Goal: Transaction & Acquisition: Subscribe to service/newsletter

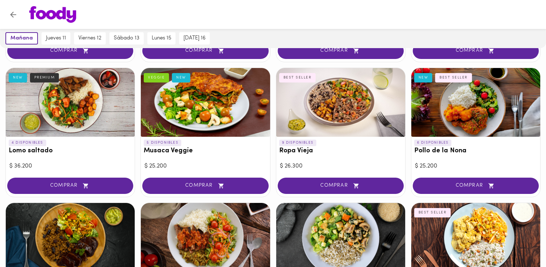
scroll to position [172, 0]
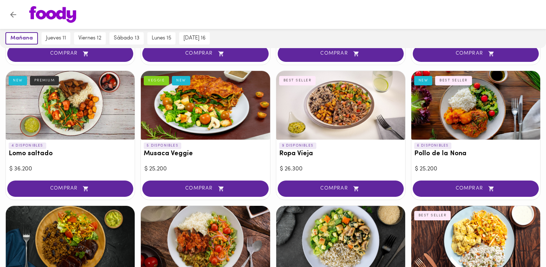
click at [313, 100] on div at bounding box center [340, 105] width 129 height 69
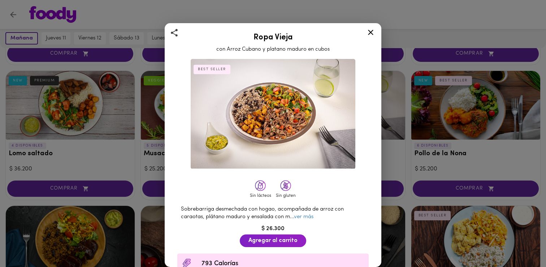
click at [425, 143] on div "Ropa Vieja con Arroz Cubano y platano maduro en cubos BEST SELLER Sin lácteos S…" at bounding box center [273, 133] width 546 height 267
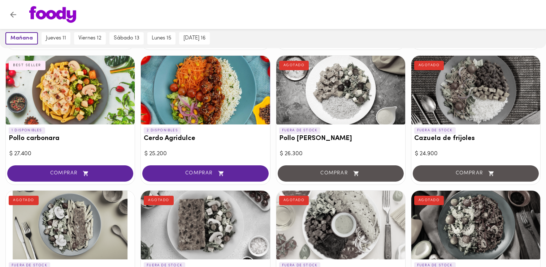
scroll to position [603, 0]
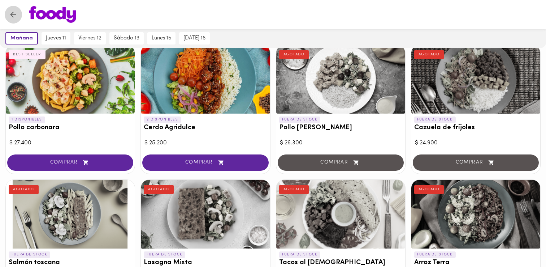
click at [14, 16] on icon "Volver" at bounding box center [13, 14] width 9 height 9
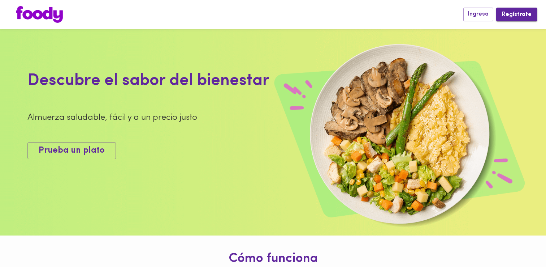
click at [513, 18] on span "Regístrate" at bounding box center [517, 14] width 30 height 7
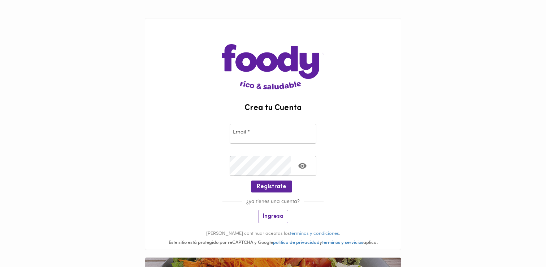
click at [265, 140] on input "email" at bounding box center [273, 134] width 87 height 20
type input "enataliacp98@gmail.com"
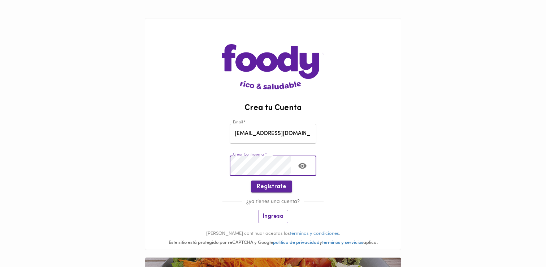
click at [273, 188] on span "Regístrate" at bounding box center [272, 186] width 30 height 7
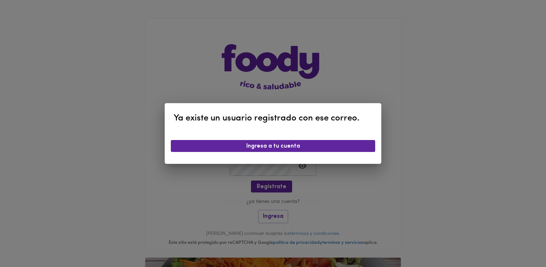
click at [267, 136] on div "Ya existe un usuario registrado con ese correo. Ingresa a tu cuenta" at bounding box center [273, 133] width 217 height 61
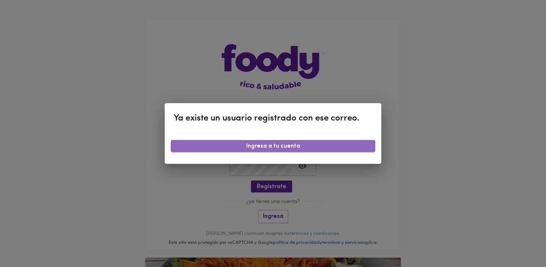
click at [266, 143] on span "Ingresa a tu cuenta" at bounding box center [273, 146] width 193 height 7
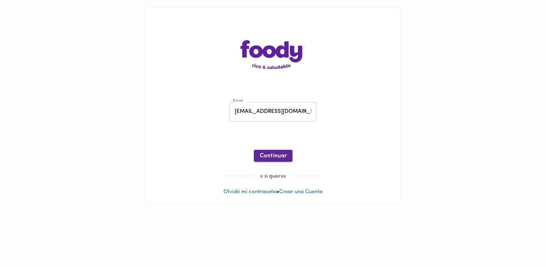
click at [271, 158] on span "Continuar" at bounding box center [273, 156] width 27 height 7
click at [263, 191] on link "Olvidé mi contraseña" at bounding box center [250, 191] width 53 height 5
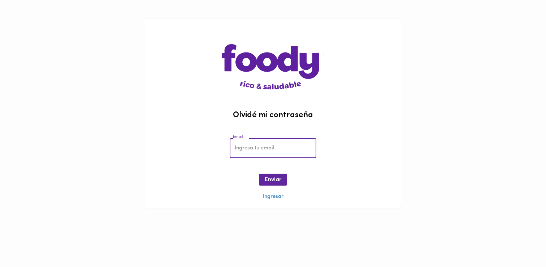
click at [263, 146] on input "email" at bounding box center [273, 148] width 87 height 20
type input "enataliacp98@gmail.com"
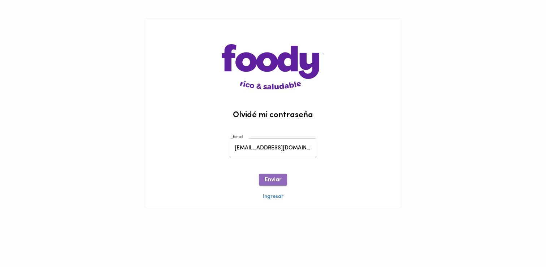
click at [276, 185] on button "Enviar" at bounding box center [273, 179] width 28 height 12
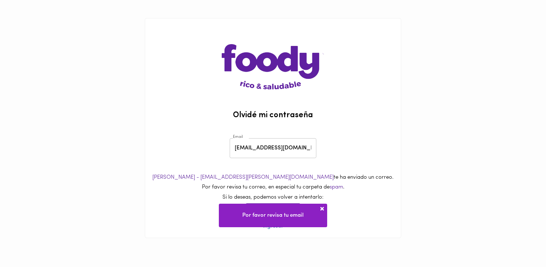
click at [329, 210] on div "Ana de foody - soporte@foody.com.co te ha enviado un correo. Por favor revisa t…" at bounding box center [273, 194] width 256 height 42
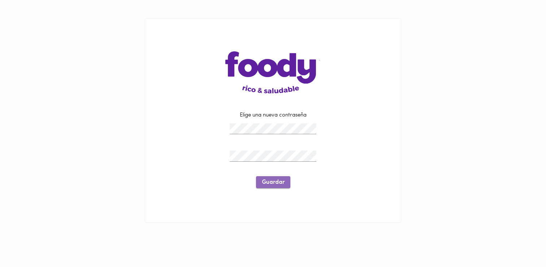
click at [281, 180] on span "Guardar" at bounding box center [273, 182] width 23 height 7
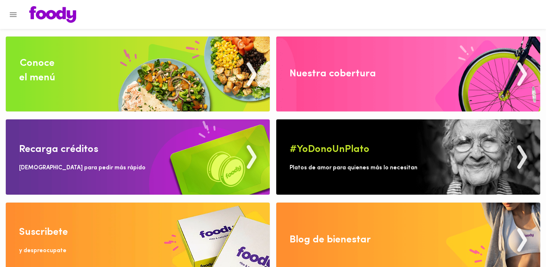
click at [363, 73] on div "Nuestra cobertura" at bounding box center [333, 74] width 86 height 14
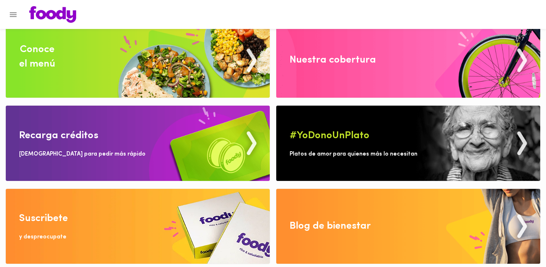
click at [74, 70] on img at bounding box center [138, 60] width 264 height 75
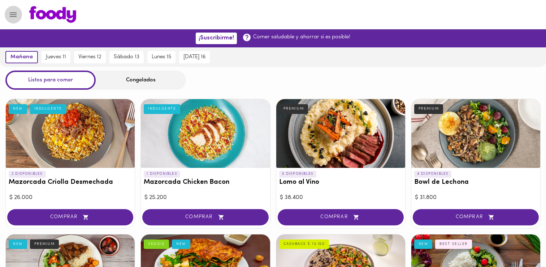
click at [17, 14] on icon "Menu" at bounding box center [13, 14] width 9 height 9
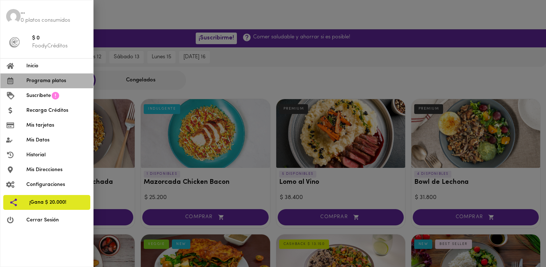
click at [54, 79] on span "Programa platos" at bounding box center [56, 81] width 61 height 8
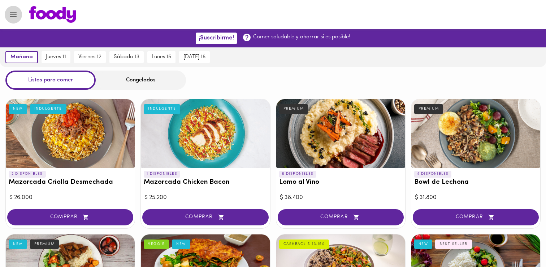
click at [8, 11] on button "Menu" at bounding box center [13, 15] width 18 height 18
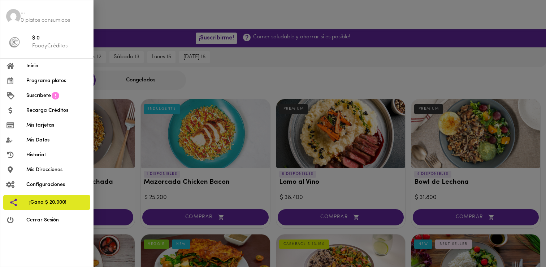
click at [158, 137] on div at bounding box center [273, 133] width 546 height 267
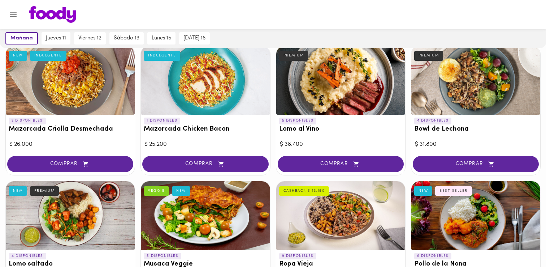
scroll to position [49, 0]
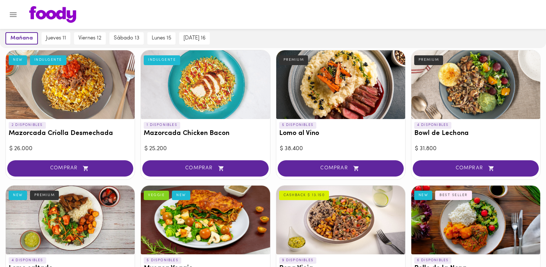
click at [204, 87] on div at bounding box center [205, 84] width 129 height 69
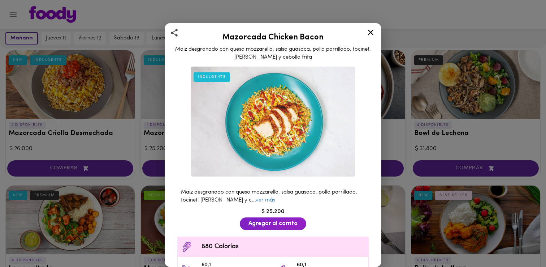
click at [104, 129] on div "Mazorcada Chicken Bacon Maiz desgranado con queso mozzarella, salsa guasaca, po…" at bounding box center [273, 133] width 546 height 267
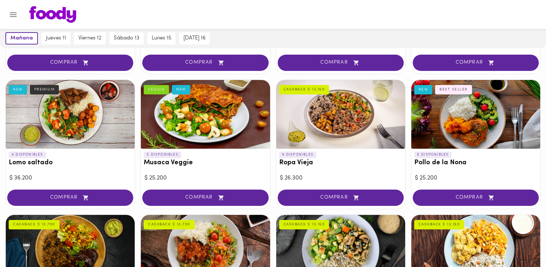
scroll to position [155, 0]
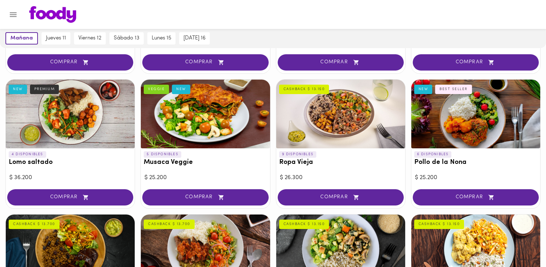
click at [468, 121] on div at bounding box center [476, 114] width 129 height 69
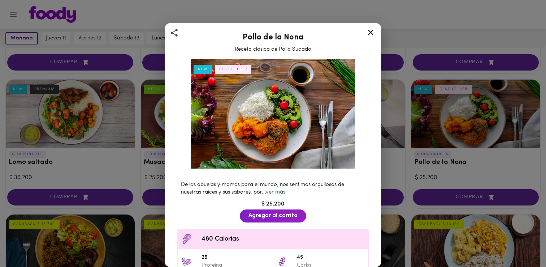
click at [283, 194] on link "ver más" at bounding box center [276, 191] width 20 height 5
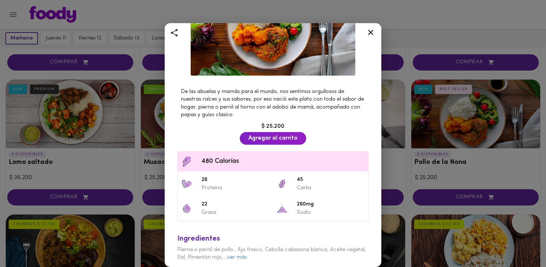
scroll to position [113, 0]
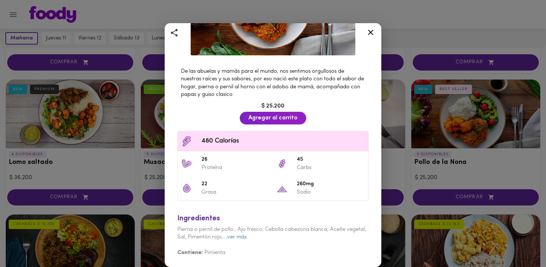
click at [129, 177] on div "Pollo de la Nona Receta clasica de Pollo Sudado NEW BEST SELLER De las abuelas …" at bounding box center [273, 133] width 546 height 267
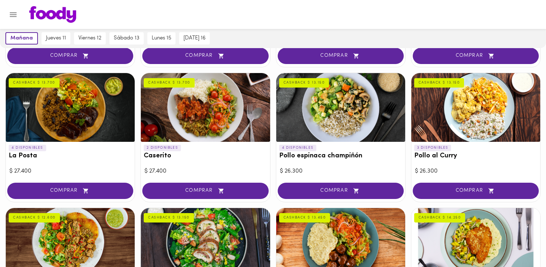
scroll to position [305, 0]
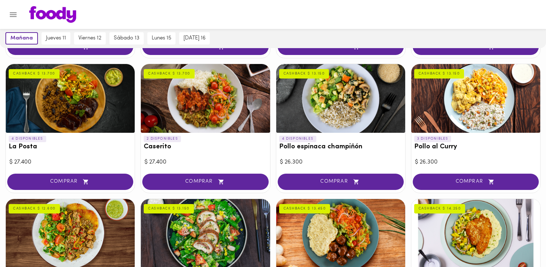
click at [348, 103] on div at bounding box center [340, 98] width 129 height 69
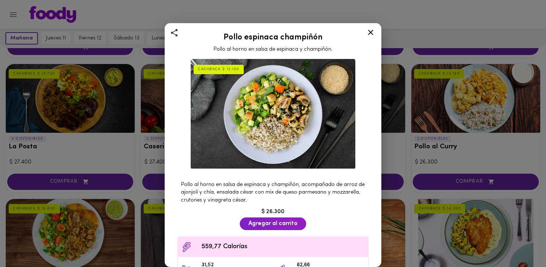
click at [383, 121] on div "Pollo espinaca champiñón Pollo al horno en salsa de espinaca y champiñón. CASHB…" at bounding box center [273, 133] width 546 height 267
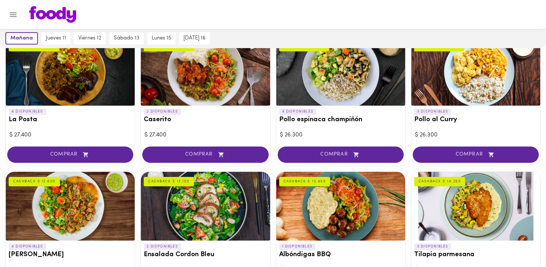
scroll to position [342, 0]
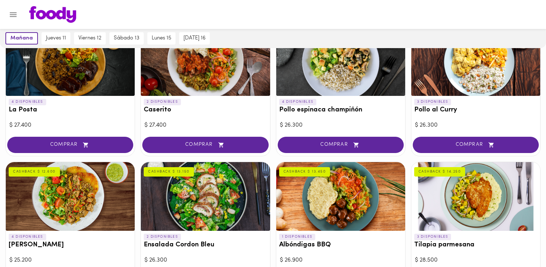
click at [481, 88] on div at bounding box center [476, 61] width 129 height 69
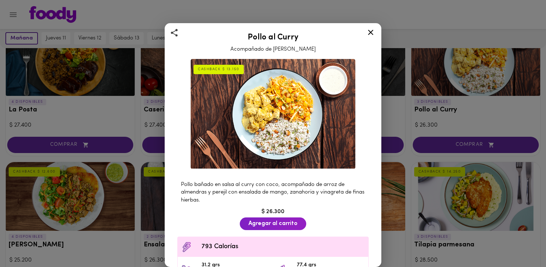
click at [422, 108] on div "Pollo al Curry Acompañado de Arroz Pilaf CASHBACK $ 13.150 Pollo bañado en sals…" at bounding box center [273, 133] width 546 height 267
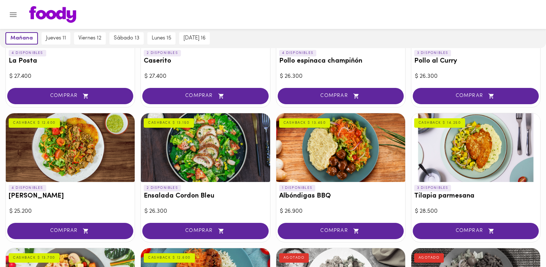
scroll to position [396, 0]
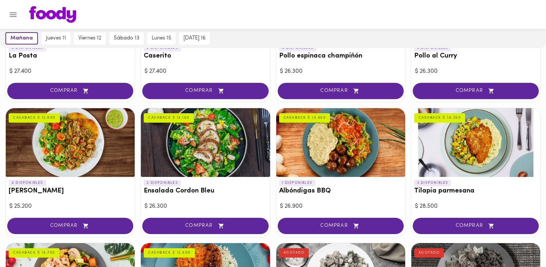
click at [462, 130] on div at bounding box center [476, 142] width 129 height 69
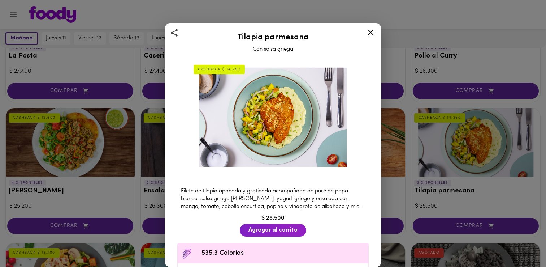
click at [138, 161] on div "Tilapia parmesana Con salsa griega CASHBACK $ 14.250 Filete de tilapia apanada …" at bounding box center [273, 133] width 546 height 267
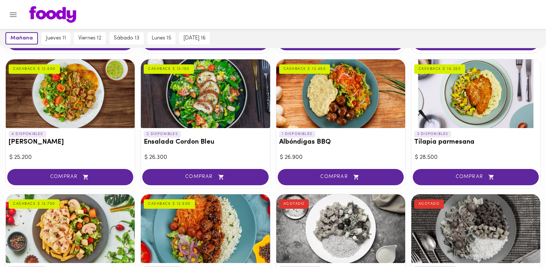
scroll to position [438, 0]
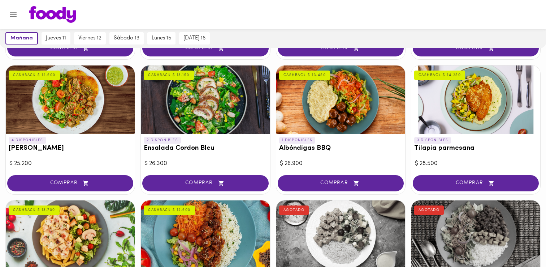
click at [197, 106] on div at bounding box center [205, 99] width 129 height 69
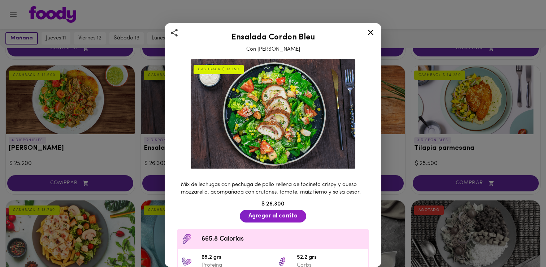
click at [114, 143] on div "Ensalada Cordon Bleu Con Aderezo Cesar CASHBACK $ 13.150 Mix de lechugas con pe…" at bounding box center [273, 133] width 546 height 267
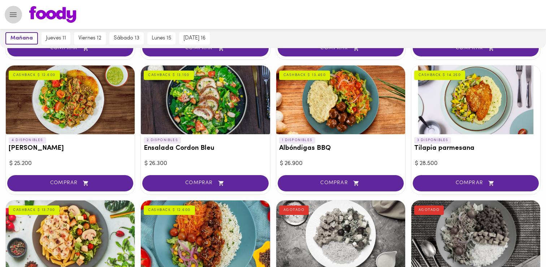
click at [16, 15] on icon "Menu" at bounding box center [13, 14] width 9 height 9
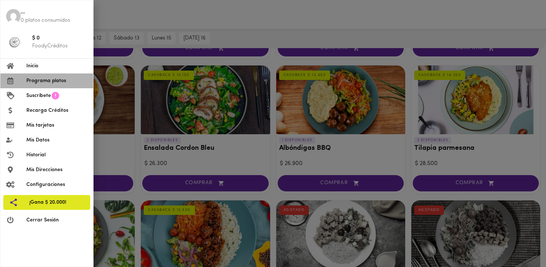
click at [43, 76] on li "Programa platos" at bounding box center [46, 80] width 93 height 15
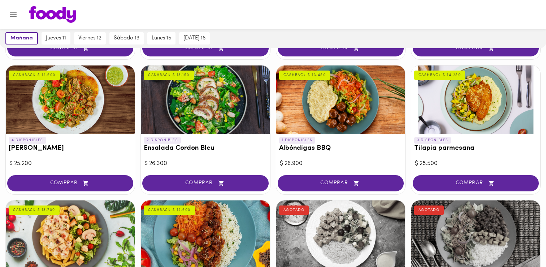
click at [5, 13] on div at bounding box center [3, 133] width 7 height 267
click at [12, 11] on icon "Menu" at bounding box center [13, 14] width 9 height 9
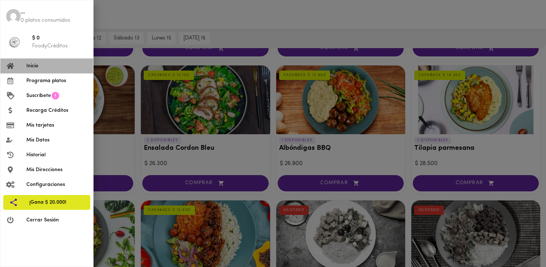
click at [27, 70] on li "Inicio" at bounding box center [46, 66] width 93 height 15
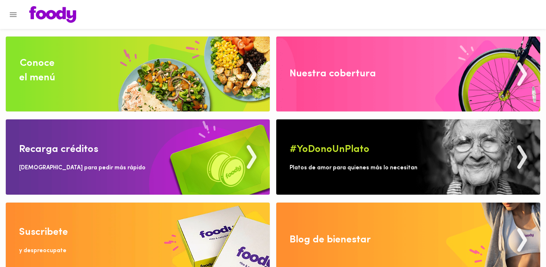
scroll to position [14, 0]
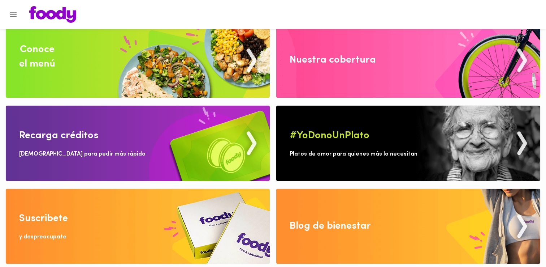
click at [133, 164] on img at bounding box center [138, 143] width 264 height 75
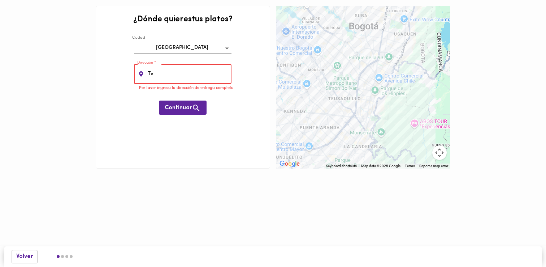
type input "tv 93 22 d 10"
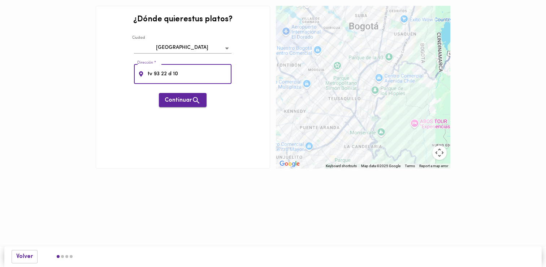
click at [181, 98] on span "Continuar" at bounding box center [183, 100] width 36 height 9
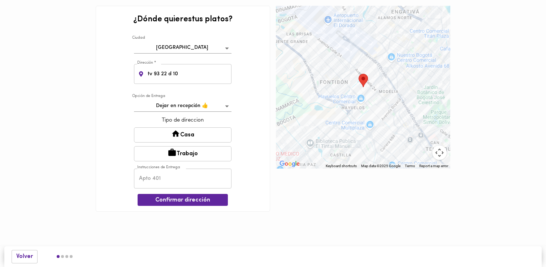
click at [185, 135] on button "Casa" at bounding box center [183, 134] width 98 height 15
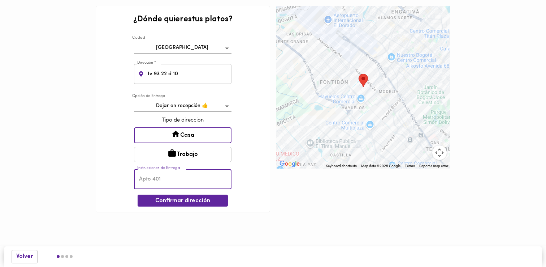
click at [183, 185] on input "text" at bounding box center [183, 179] width 98 height 20
type input "7"
type input "torre 7 apto 502"
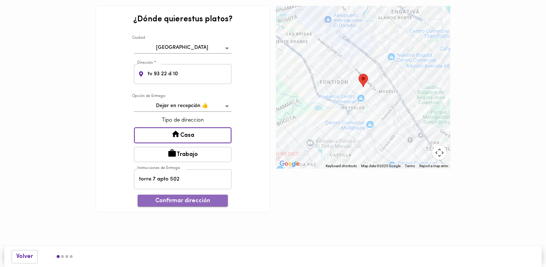
click at [199, 195] on button "Confirmar dirección" at bounding box center [183, 200] width 90 height 12
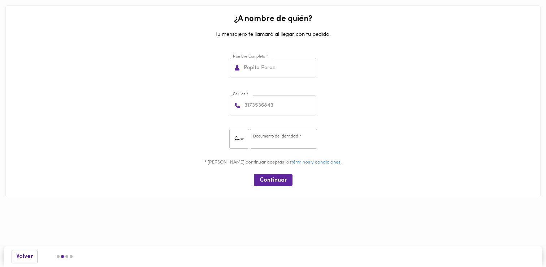
click at [269, 76] on input "text" at bounding box center [280, 68] width 74 height 20
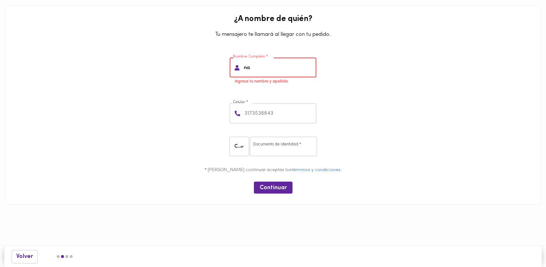
type input "Natalia Castellanos"
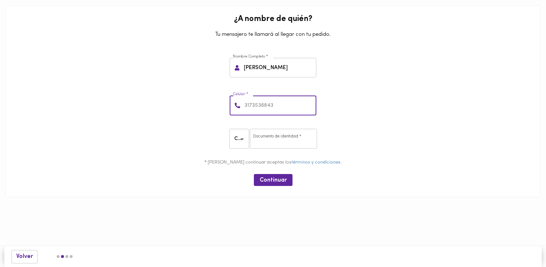
click at [278, 102] on input "number" at bounding box center [279, 105] width 73 height 20
click at [283, 110] on input "number" at bounding box center [279, 105] width 73 height 20
type input "3045706937"
click at [245, 126] on div "CC CC ​ Documento de identidad * Documento de identidad *" at bounding box center [273, 139] width 530 height 33
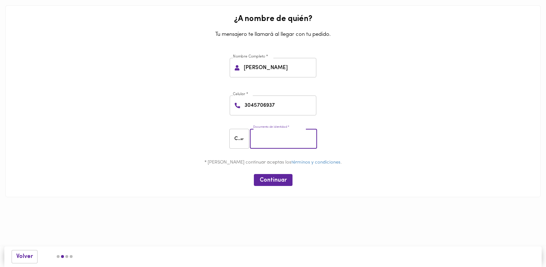
click at [265, 137] on input "number" at bounding box center [283, 139] width 67 height 20
type input "1012458125"
click at [276, 179] on span "Continuar" at bounding box center [273, 180] width 27 height 7
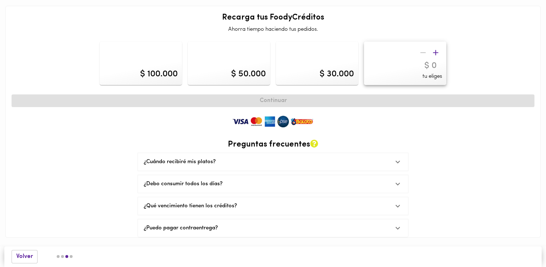
click at [202, 162] on div "¿Cuándo recibiré mis platos?" at bounding box center [266, 162] width 245 height 8
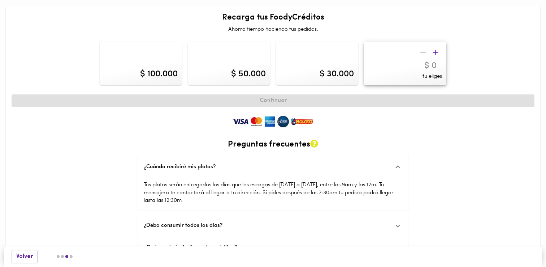
click at [202, 164] on div "¿Cuándo recibiré mis platos?" at bounding box center [266, 167] width 245 height 8
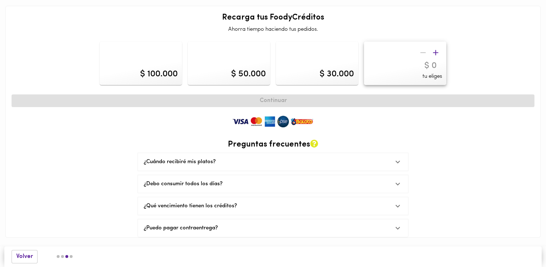
click at [214, 181] on div "¿Debo consumir todos los días?" at bounding box center [266, 184] width 245 height 8
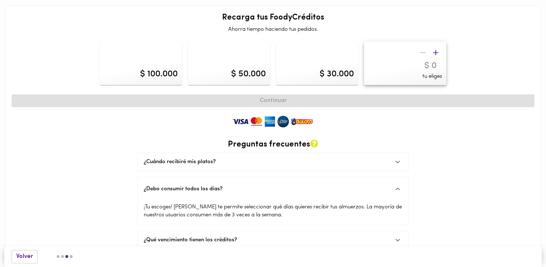
drag, startPoint x: 214, startPoint y: 181, endPoint x: 141, endPoint y: 192, distance: 74.2
click at [141, 192] on div "¿Debo consumir todos los días?" at bounding box center [273, 188] width 270 height 23
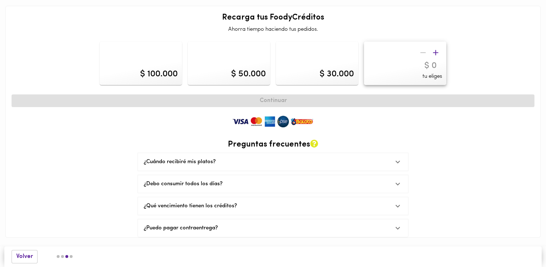
click at [162, 180] on div "¿Debo consumir todos los días?" at bounding box center [266, 184] width 245 height 8
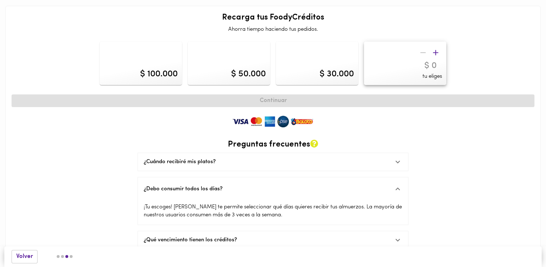
click at [163, 186] on div "¿Debo consumir todos los días?" at bounding box center [266, 189] width 245 height 8
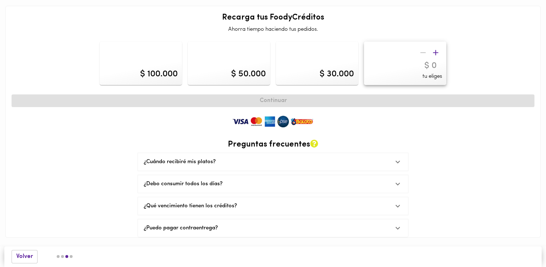
click at [177, 203] on div "¿Qué vencimiento tienen los créditos?" at bounding box center [266, 206] width 245 height 8
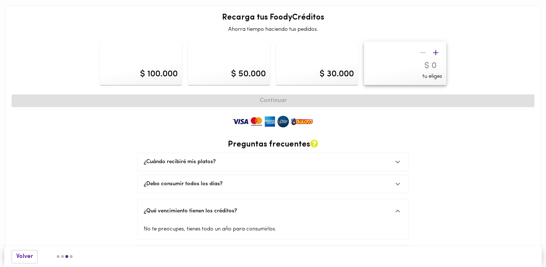
click at [193, 211] on div "¿Qué vencimiento tienen los créditos?" at bounding box center [266, 211] width 245 height 8
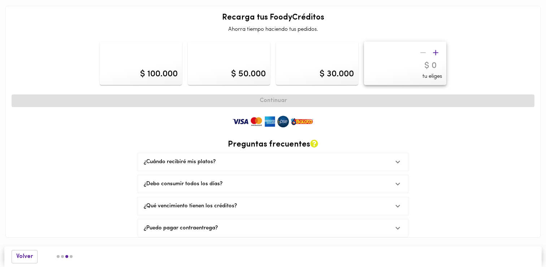
click at [194, 229] on div "¿Puedo pagar contraentrega?" at bounding box center [266, 228] width 245 height 8
click at [210, 183] on div "¿Debo consumir todos los días?" at bounding box center [266, 184] width 245 height 8
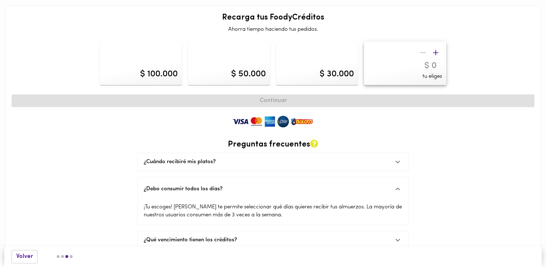
scroll to position [26, 0]
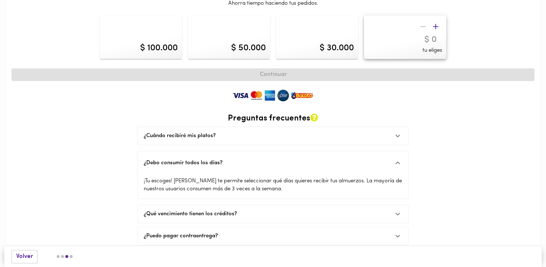
click at [406, 41] on input "number" at bounding box center [406, 40] width 74 height 10
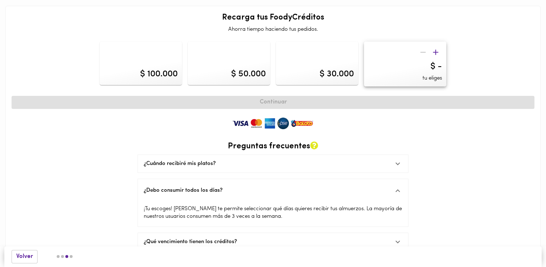
click at [70, 255] on div at bounding box center [64, 256] width 17 height 3
click at [73, 257] on div at bounding box center [64, 256] width 17 height 3
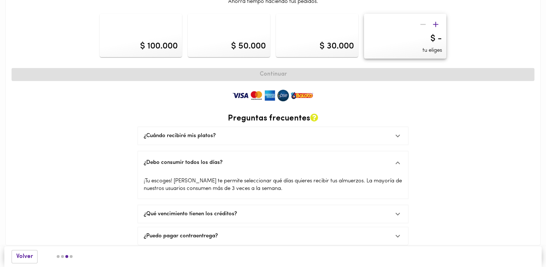
click at [163, 234] on div "¿Puedo pagar contraentrega?" at bounding box center [266, 236] width 245 height 8
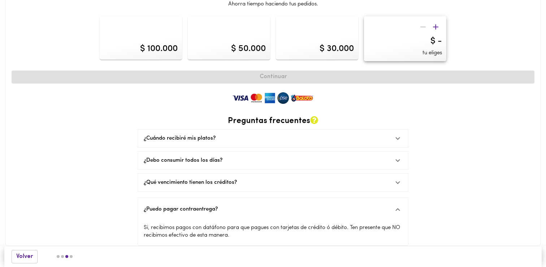
scroll to position [26, 0]
click at [164, 227] on div "Si, recibimos pagos con datáfono para que pagues con tarjetas de crédito ó débi…" at bounding box center [273, 232] width 270 height 24
click at [244, 46] on div "$ 50.000" at bounding box center [248, 48] width 35 height 12
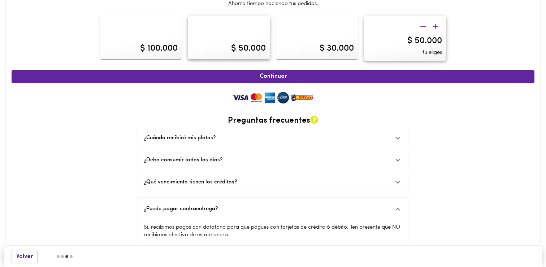
click at [336, 45] on div "$ 30.000" at bounding box center [337, 48] width 34 height 12
click at [239, 53] on div "$ 50.000" at bounding box center [248, 48] width 35 height 12
click at [243, 75] on span "Continuar" at bounding box center [273, 76] width 507 height 7
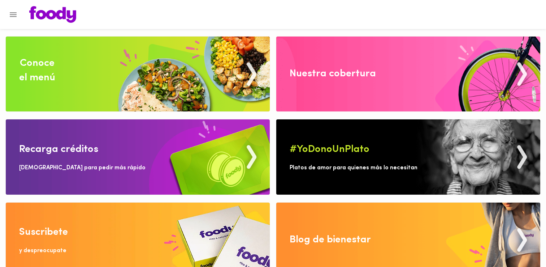
scroll to position [14, 0]
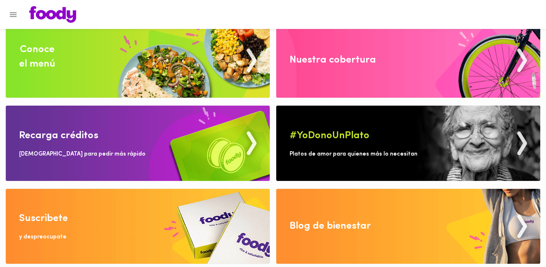
click at [179, 93] on img at bounding box center [138, 60] width 264 height 75
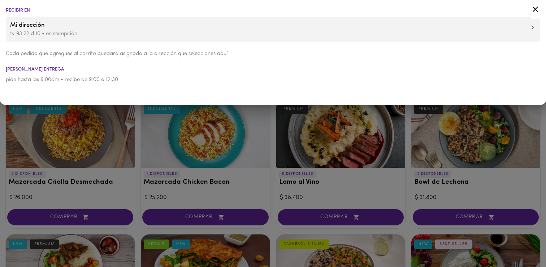
click at [534, 7] on icon at bounding box center [535, 9] width 5 height 5
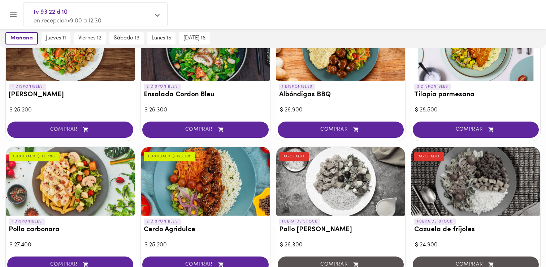
scroll to position [492, 0]
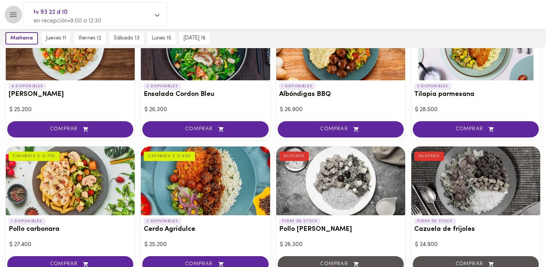
click at [17, 9] on button "Menu" at bounding box center [13, 15] width 18 height 18
